Goal: Book appointment/travel/reservation

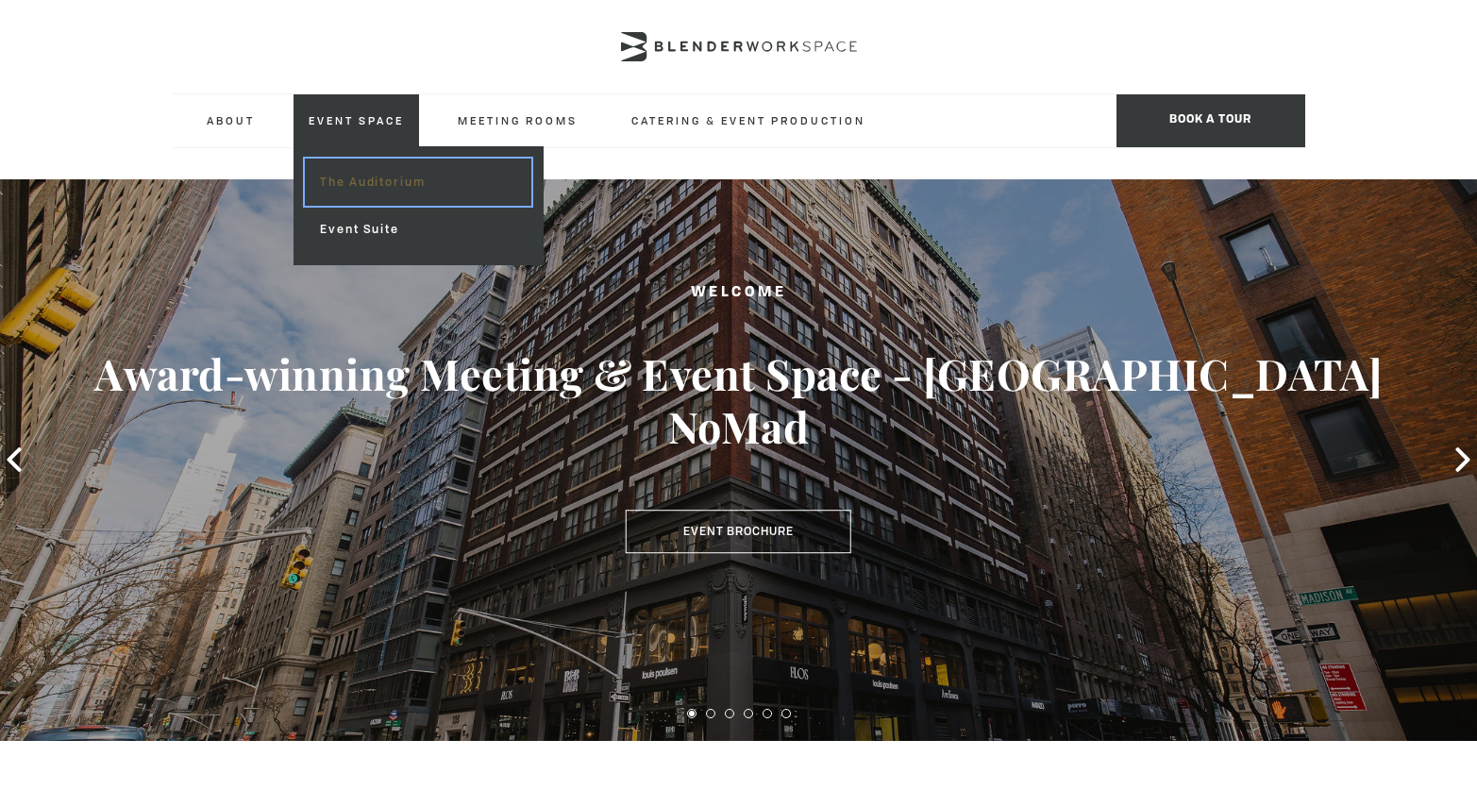
click at [352, 180] on link "The Auditorium" at bounding box center [417, 182] width 225 height 47
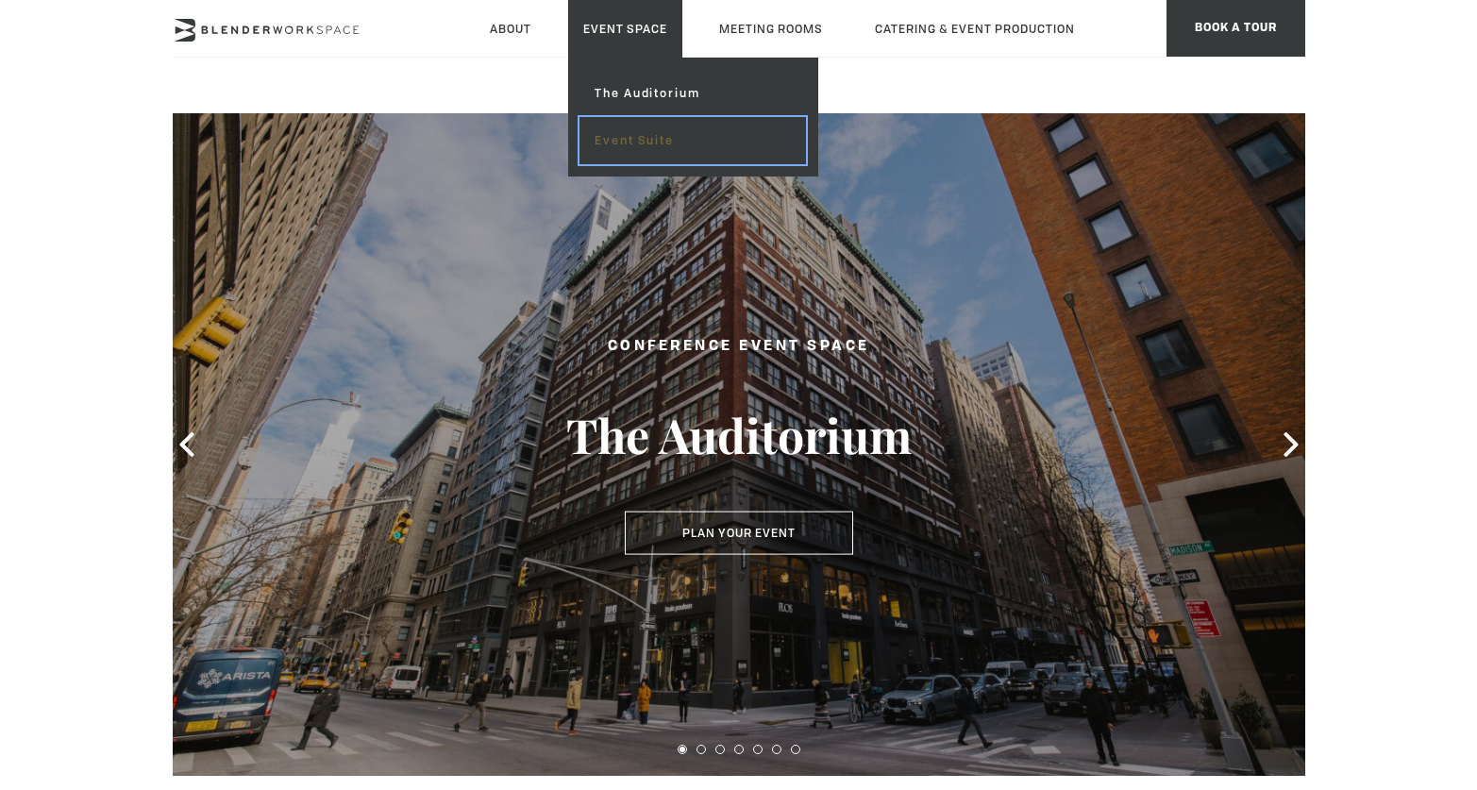
click at [616, 143] on link "Event Suite" at bounding box center [691, 140] width 225 height 47
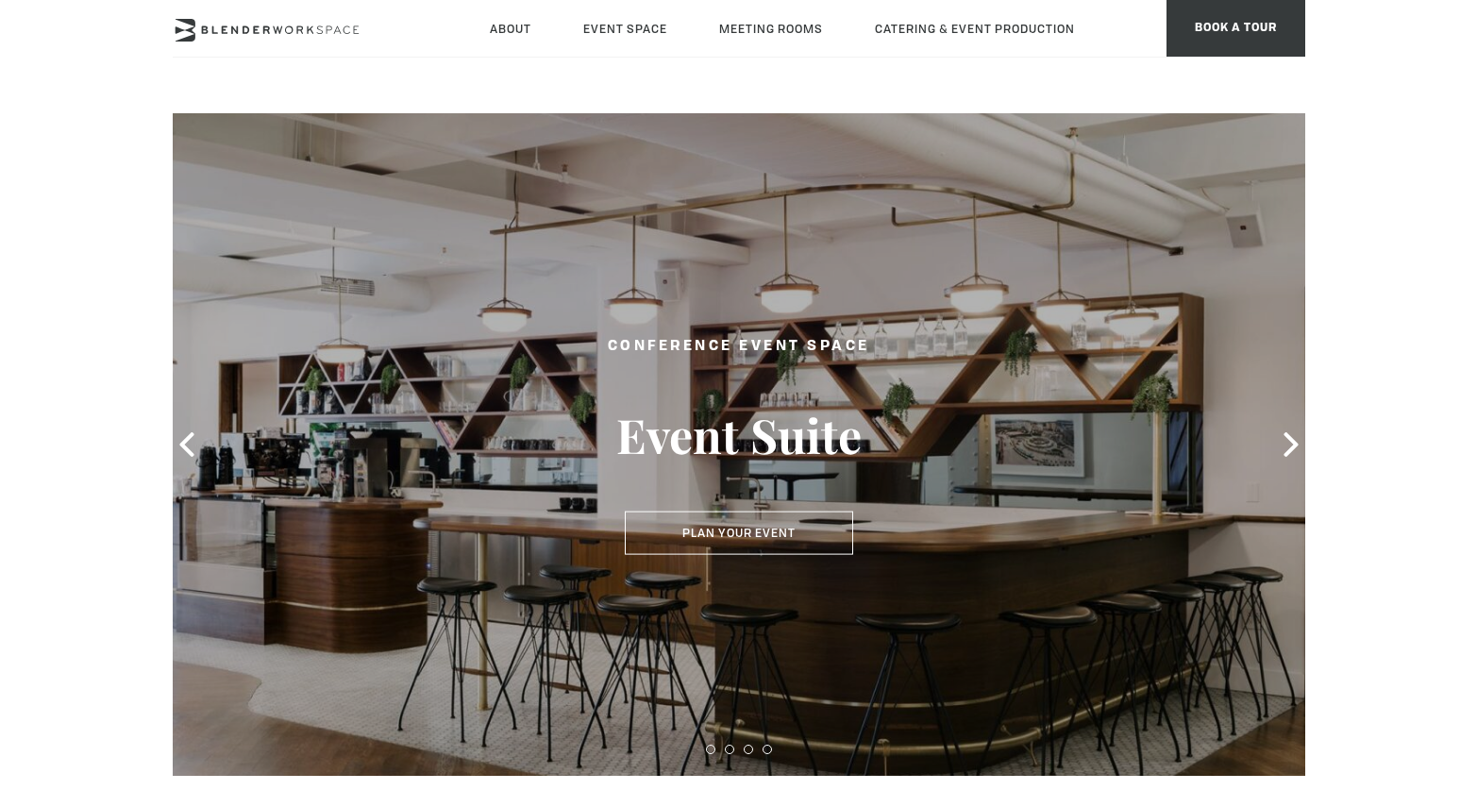
type div "2025-08-27"
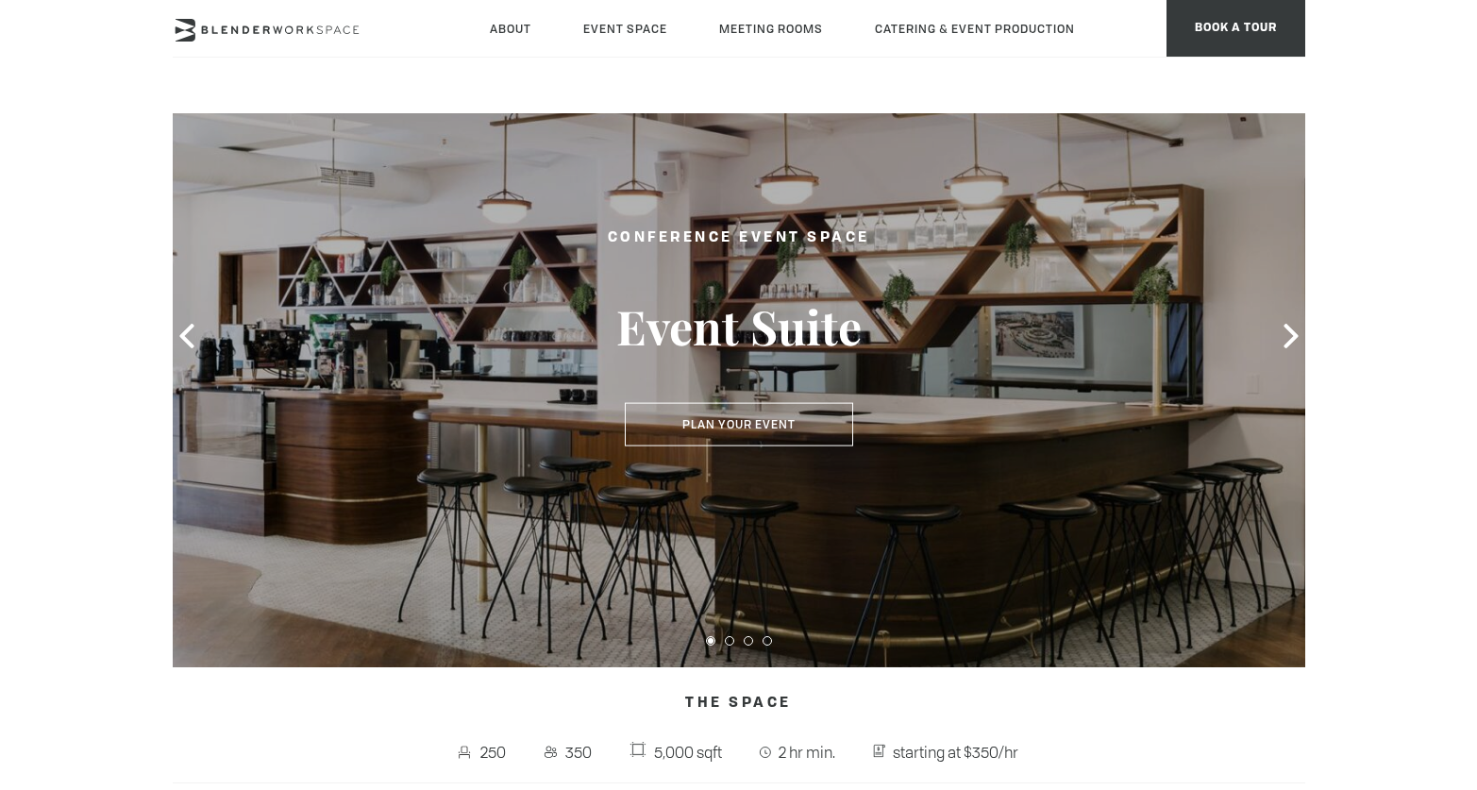
scroll to position [256, 0]
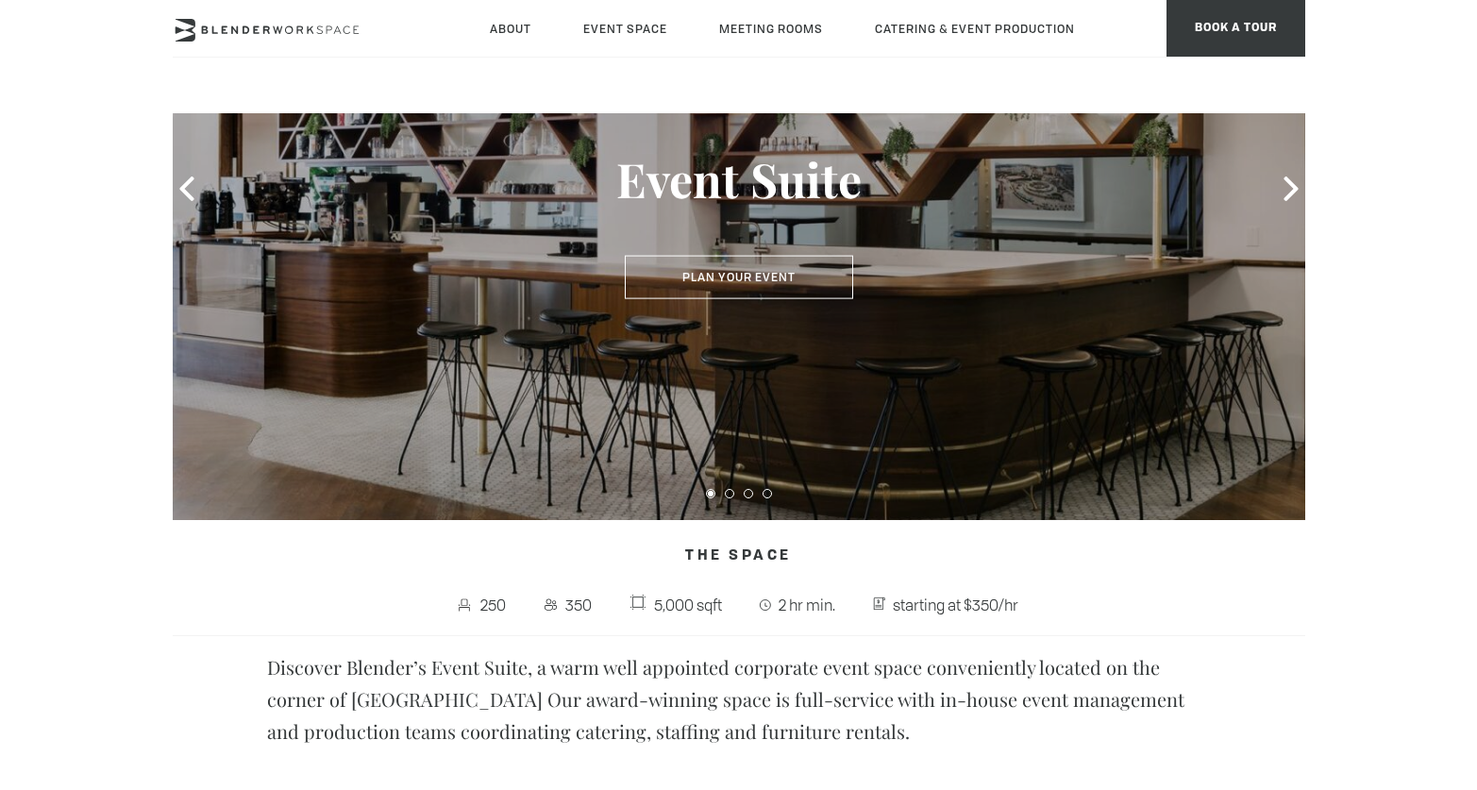
click at [732, 497] on div at bounding box center [739, 490] width 1132 height 26
click at [729, 494] on button at bounding box center [729, 493] width 9 height 9
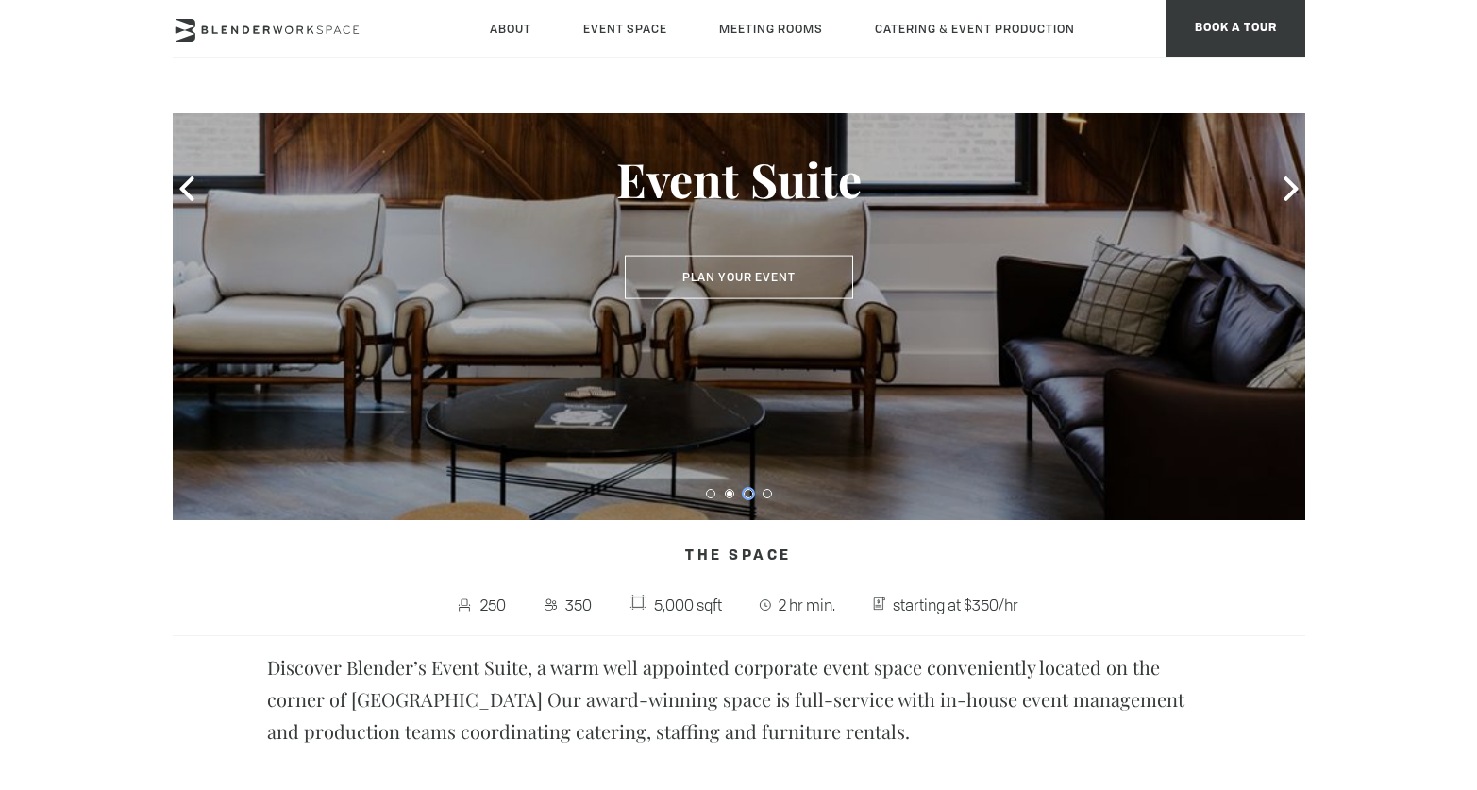
click at [748, 492] on button at bounding box center [747, 493] width 9 height 9
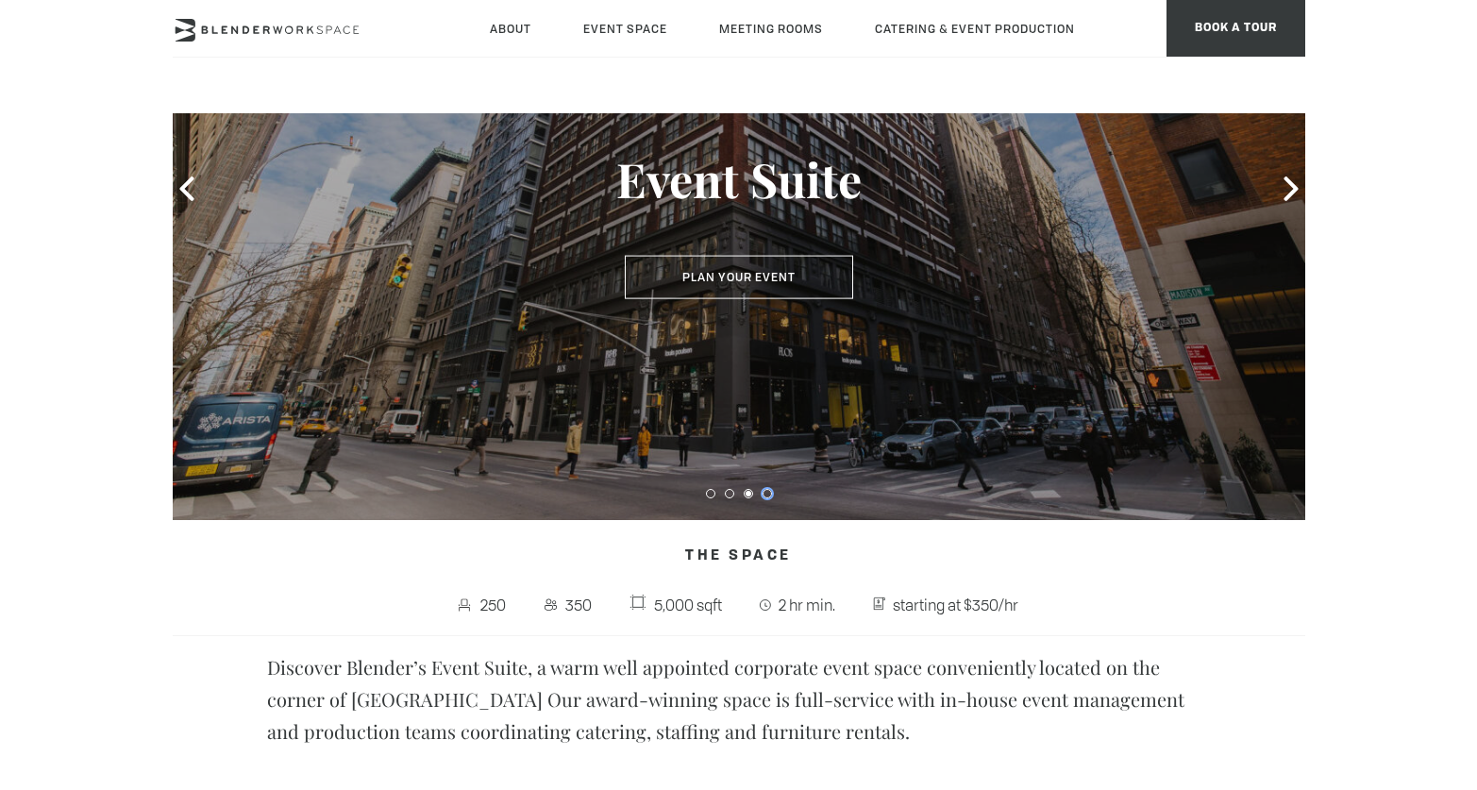
click at [768, 495] on button at bounding box center [766, 493] width 9 height 9
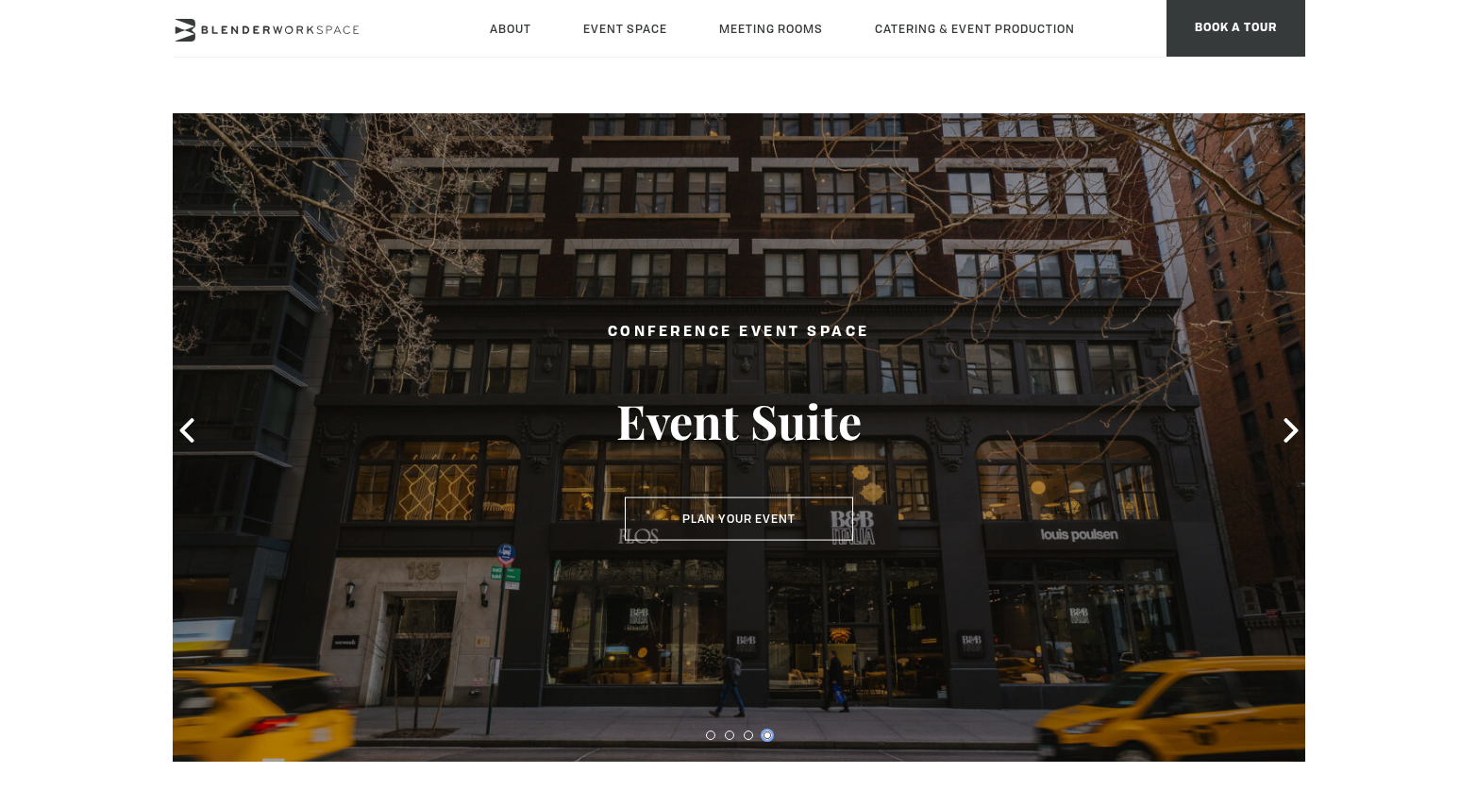
scroll to position [0, 0]
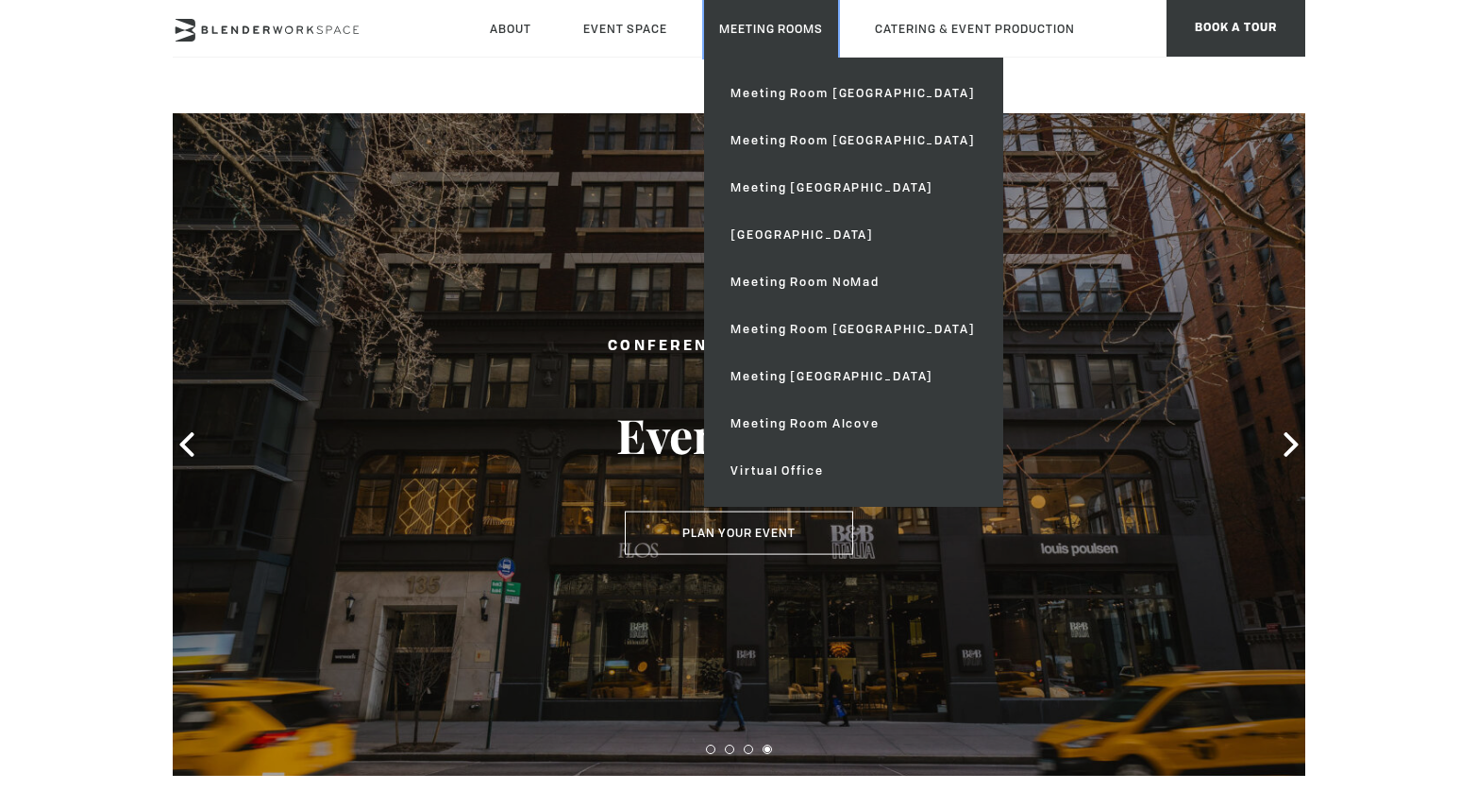
click at [796, 27] on link "Meeting Rooms" at bounding box center [771, 29] width 134 height 58
